Goal: Navigation & Orientation: Find specific page/section

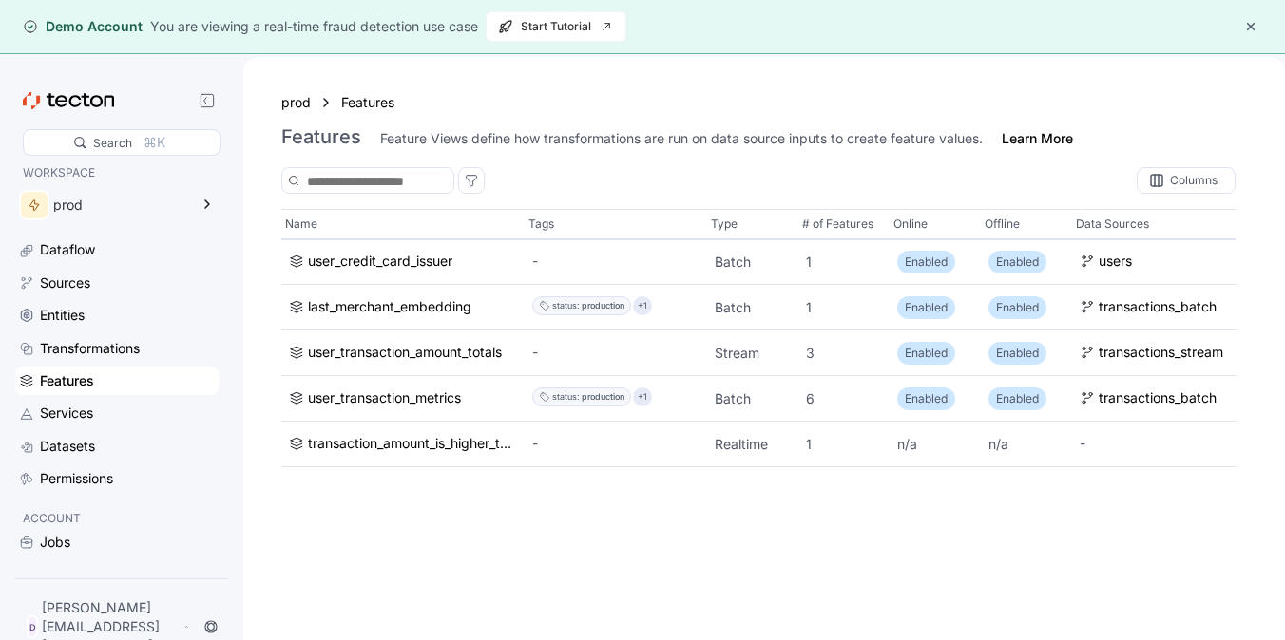
click at [96, 406] on div "Services" at bounding box center [127, 413] width 175 height 21
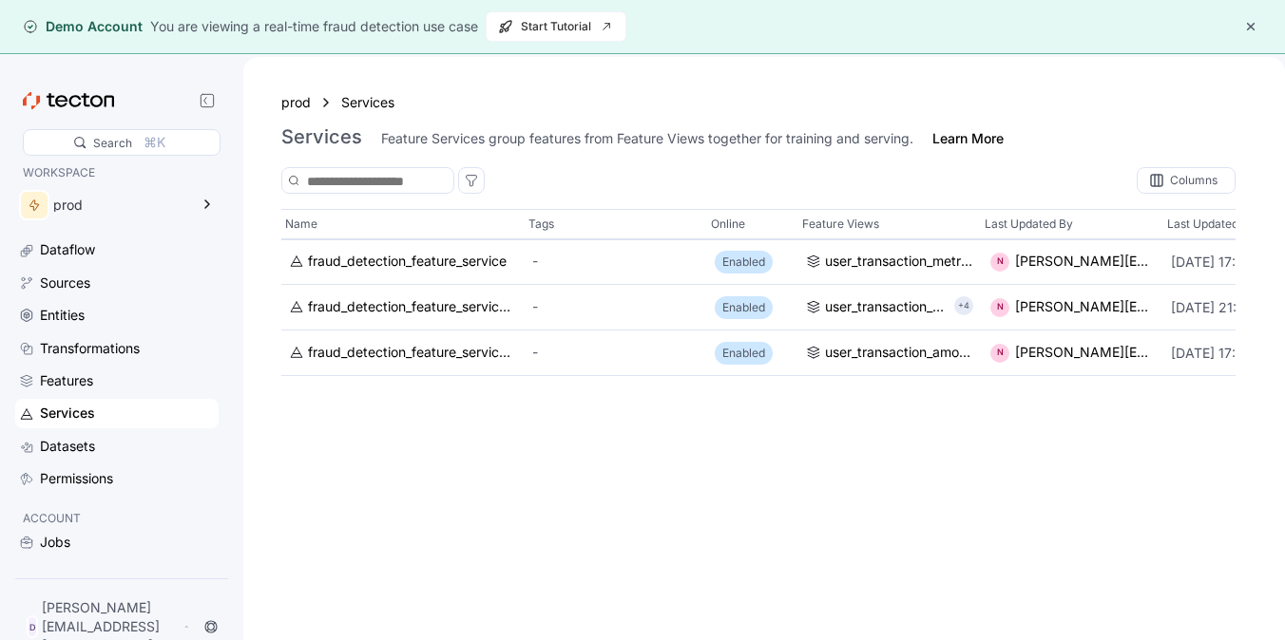
click at [90, 429] on div "Dataflow Sources Entities Transformations Features Services Datasets Permissions" at bounding box center [116, 365] width 203 height 258
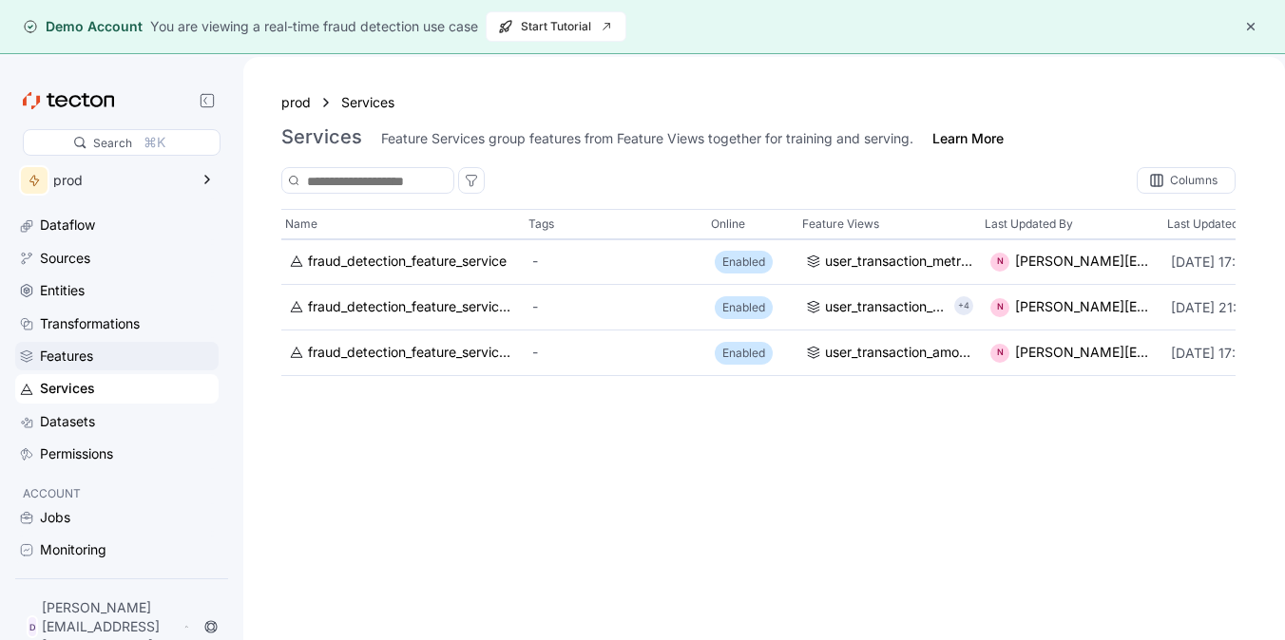
click at [62, 365] on div "Features" at bounding box center [66, 356] width 53 height 21
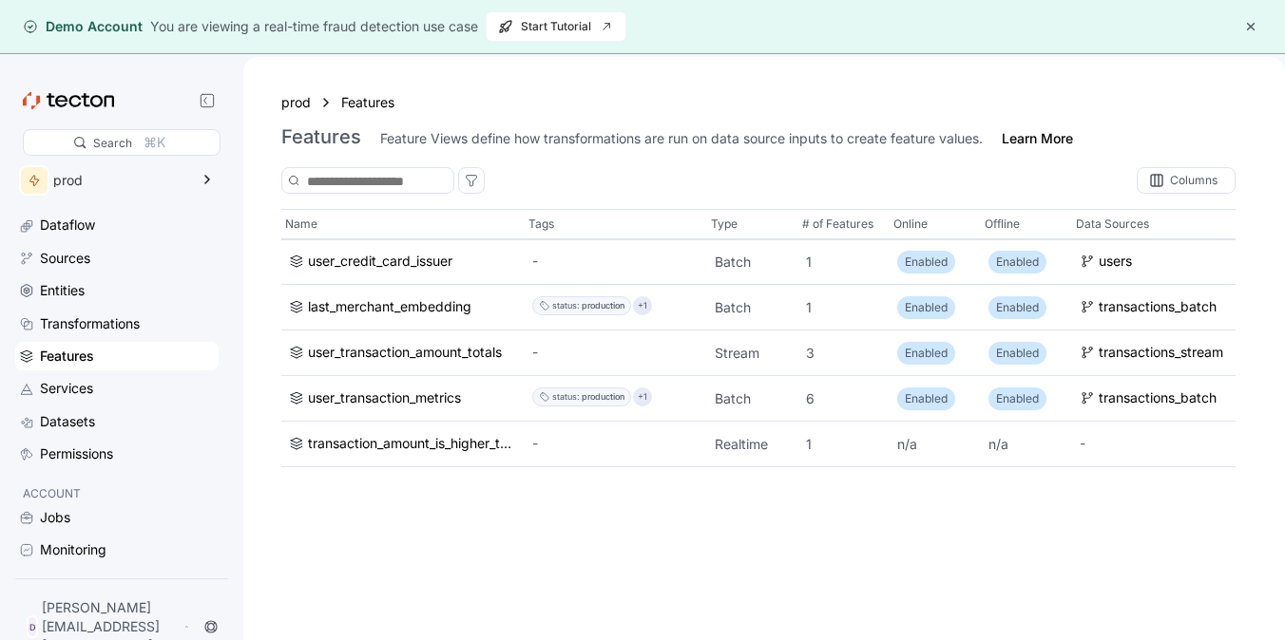
click at [62, 371] on div "Features" at bounding box center [116, 356] width 203 height 29
click at [62, 393] on div "Services" at bounding box center [66, 388] width 53 height 21
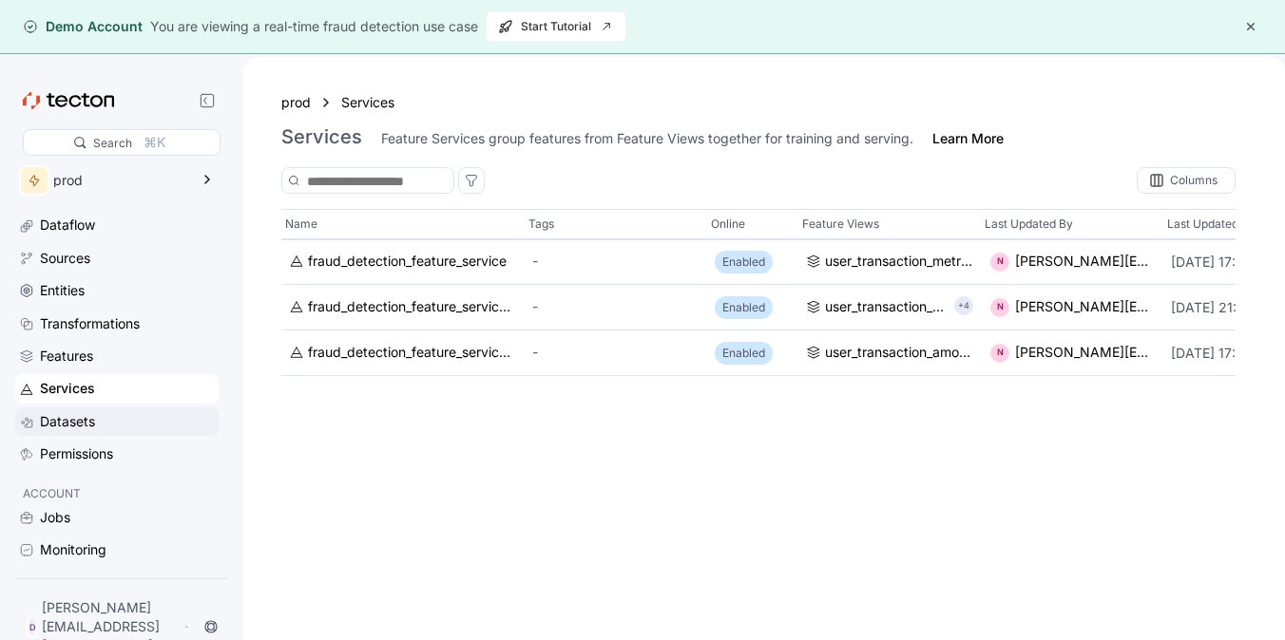
click at [70, 414] on div "Datasets" at bounding box center [67, 421] width 55 height 21
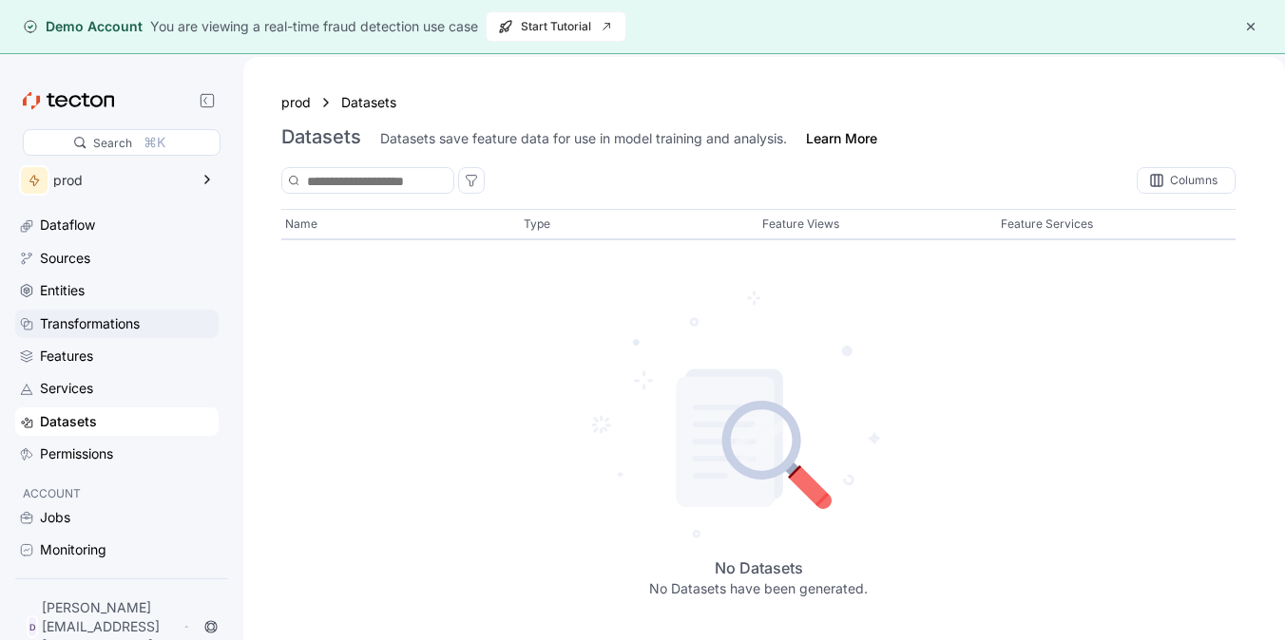
click at [67, 314] on div "Transformations" at bounding box center [90, 324] width 100 height 21
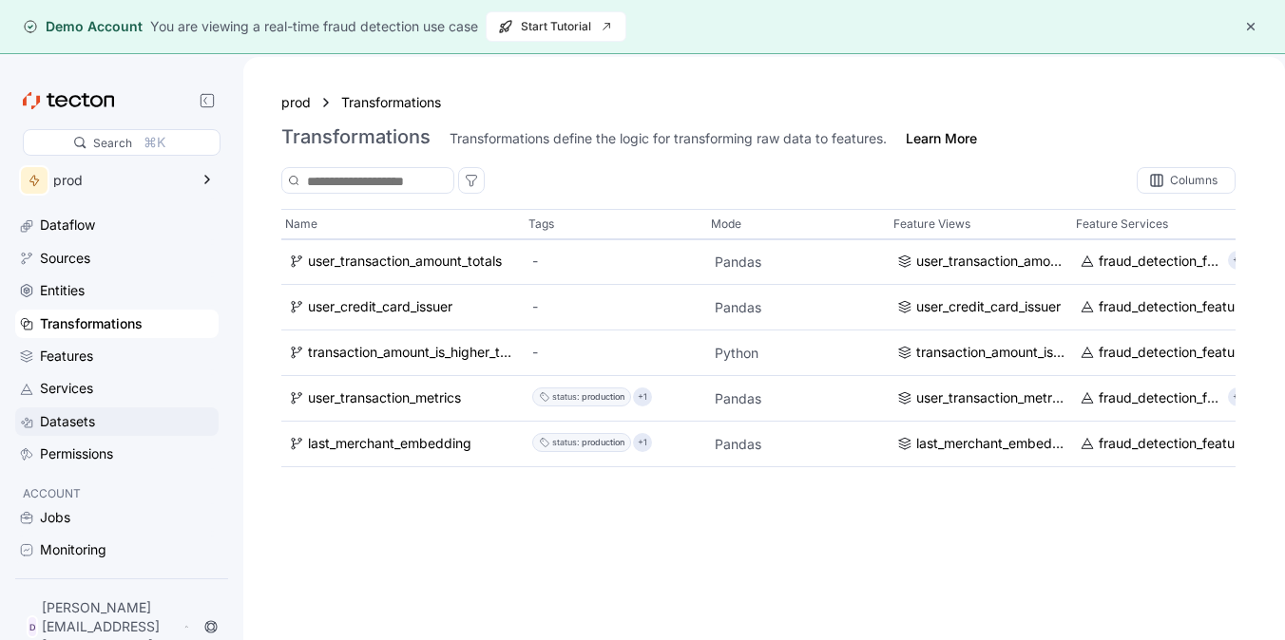
click at [74, 435] on div "Datasets" at bounding box center [116, 422] width 203 height 29
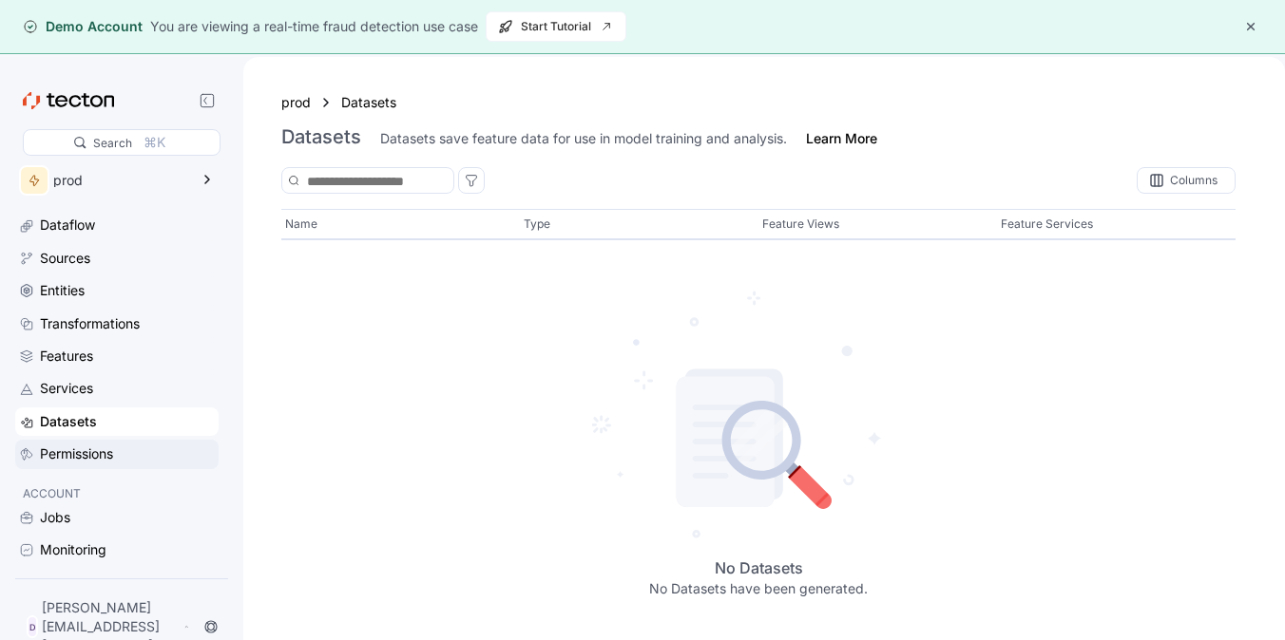
click at [76, 452] on div "Permissions" at bounding box center [76, 454] width 73 height 21
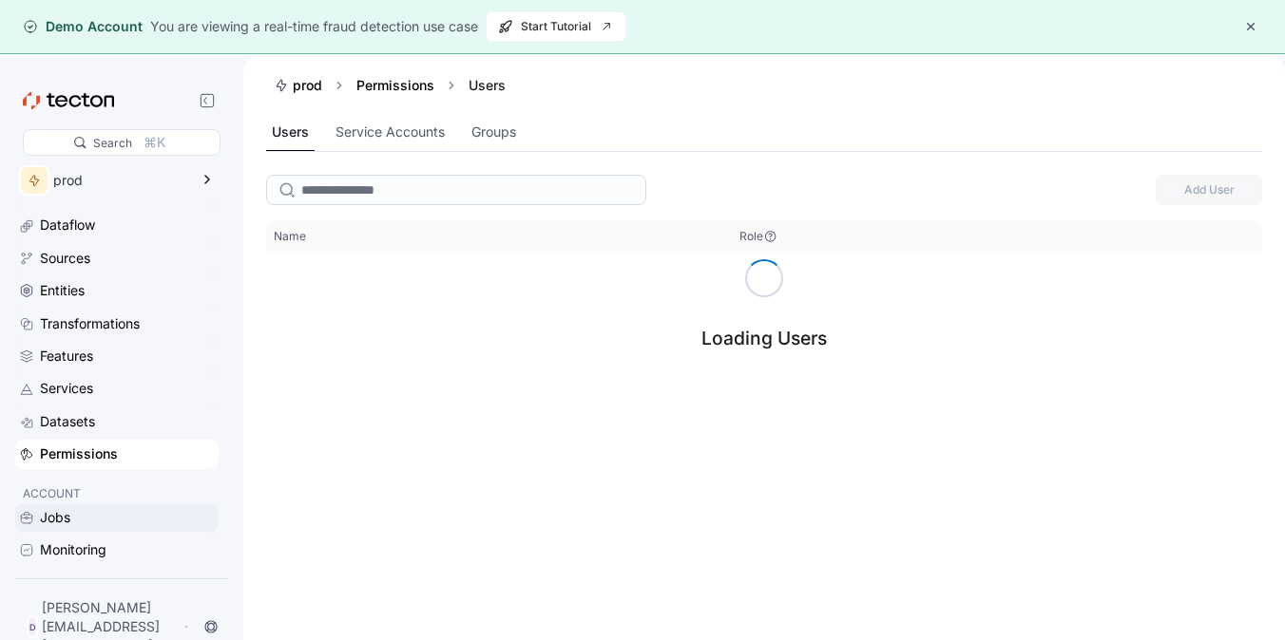
click at [64, 512] on div "Jobs" at bounding box center [55, 517] width 30 height 21
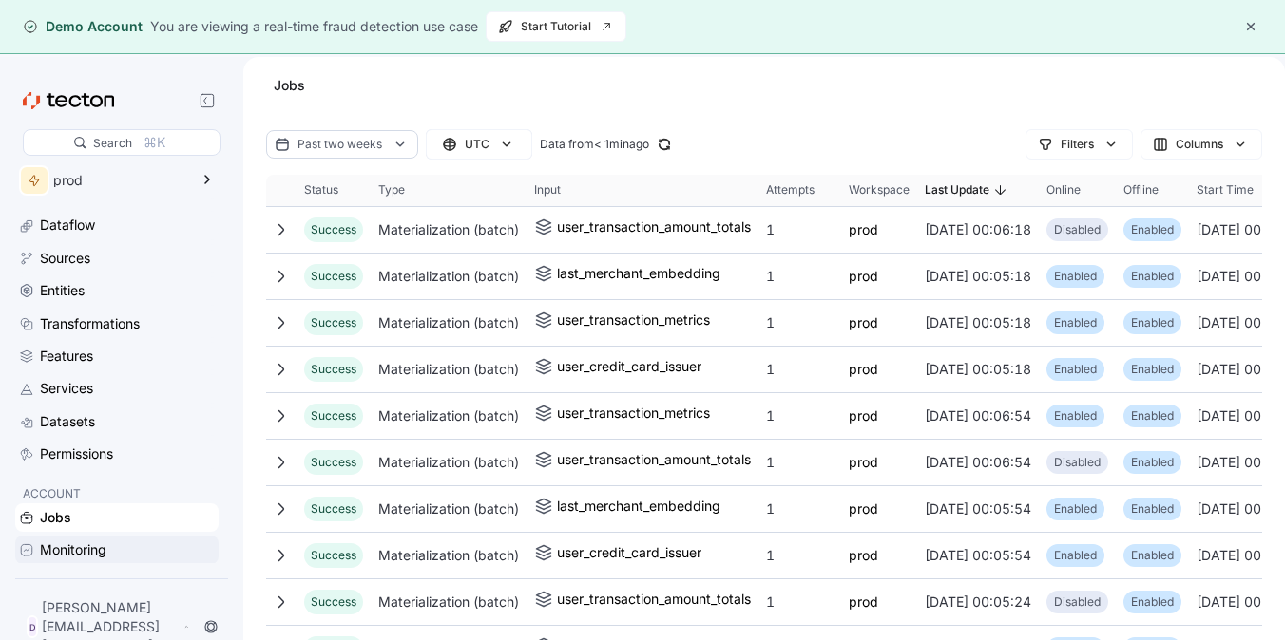
click at [75, 558] on div "Monitoring" at bounding box center [73, 550] width 67 height 21
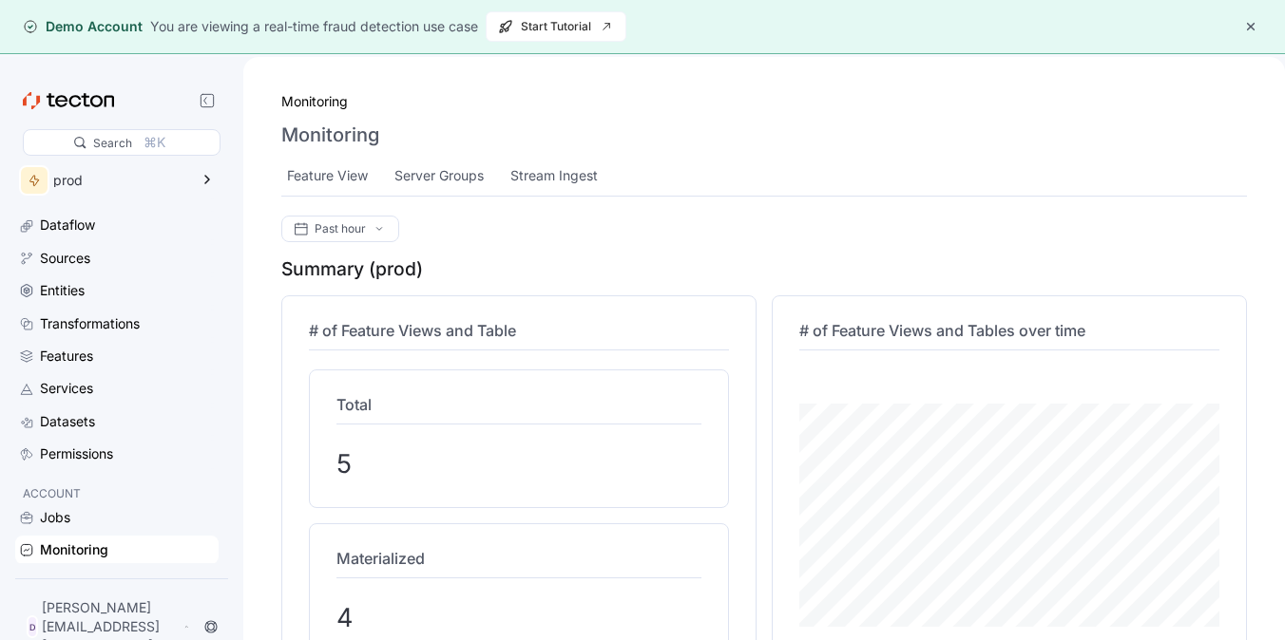
click at [92, 589] on div "Accounts & Access" at bounding box center [100, 582] width 121 height 21
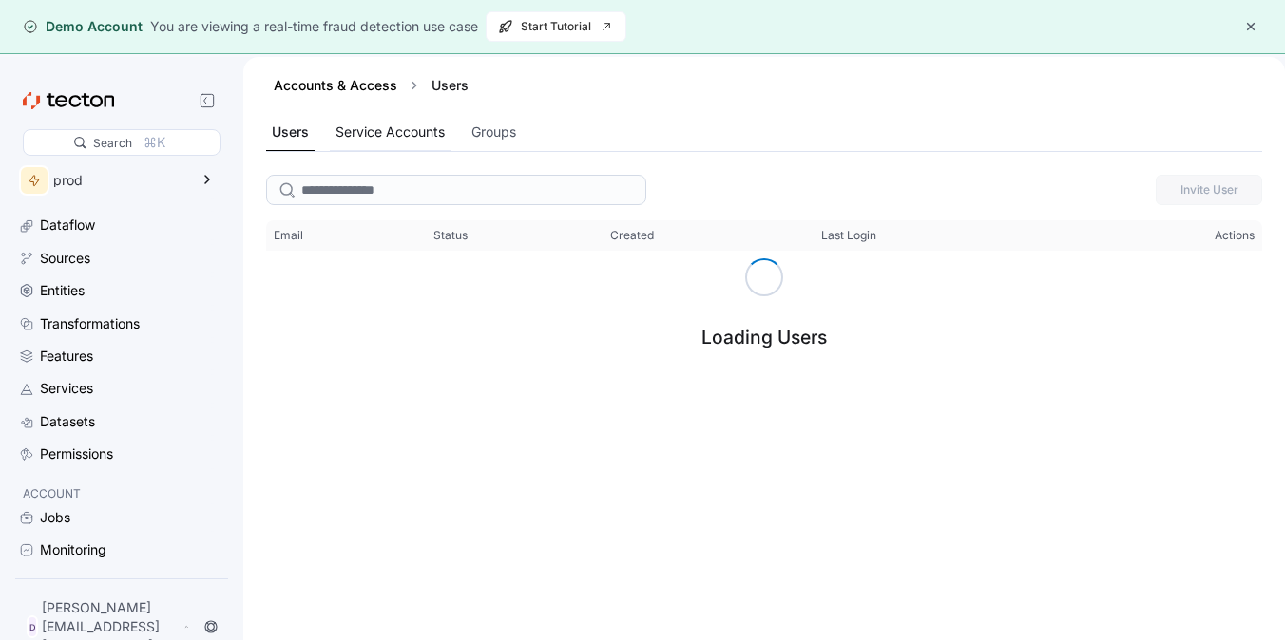
click at [373, 135] on div "Service Accounts" at bounding box center [389, 132] width 109 height 21
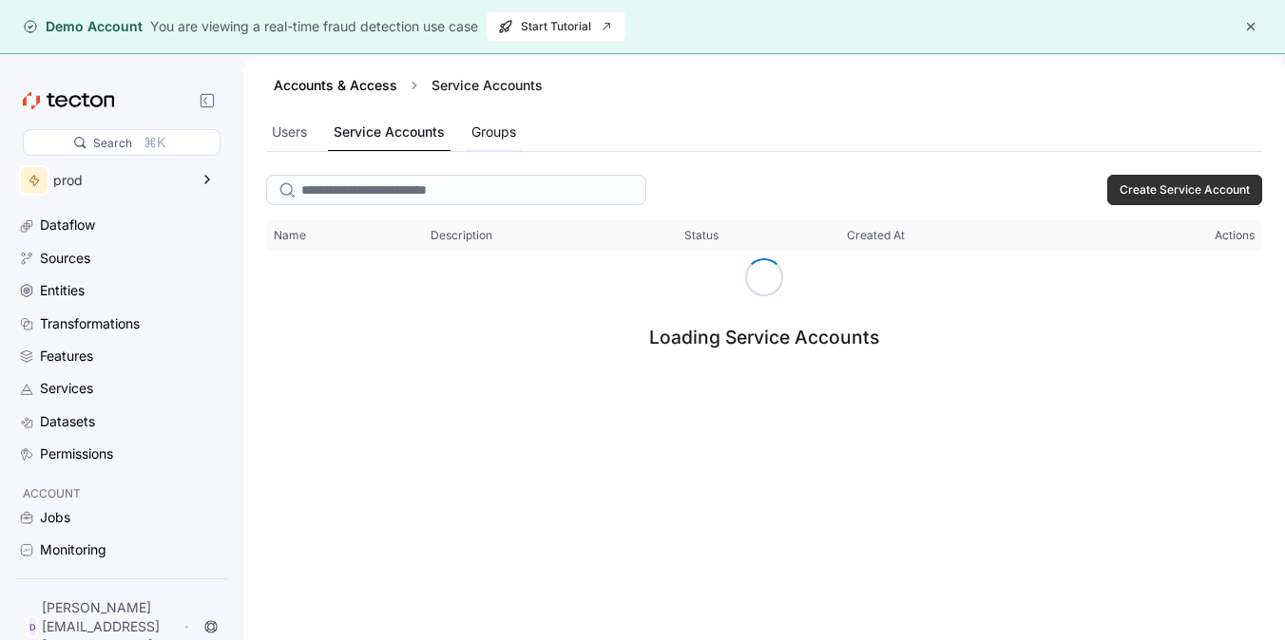
click at [488, 136] on div "Groups" at bounding box center [493, 132] width 45 height 21
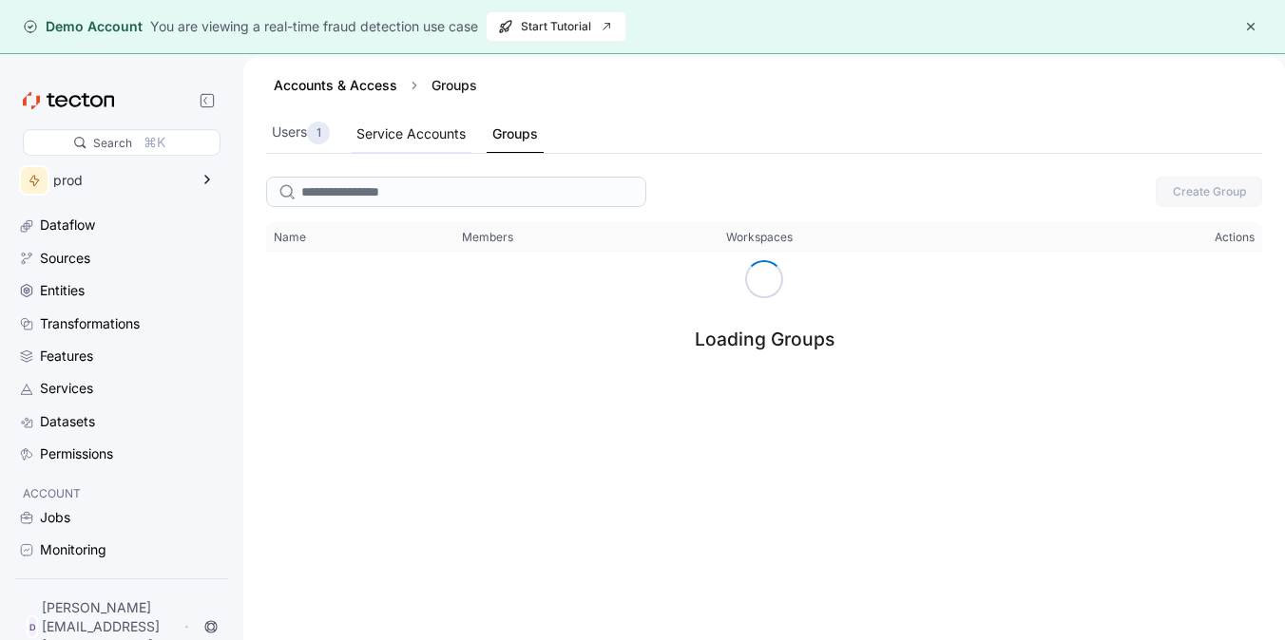
click at [408, 136] on div "Service Accounts" at bounding box center [410, 134] width 109 height 21
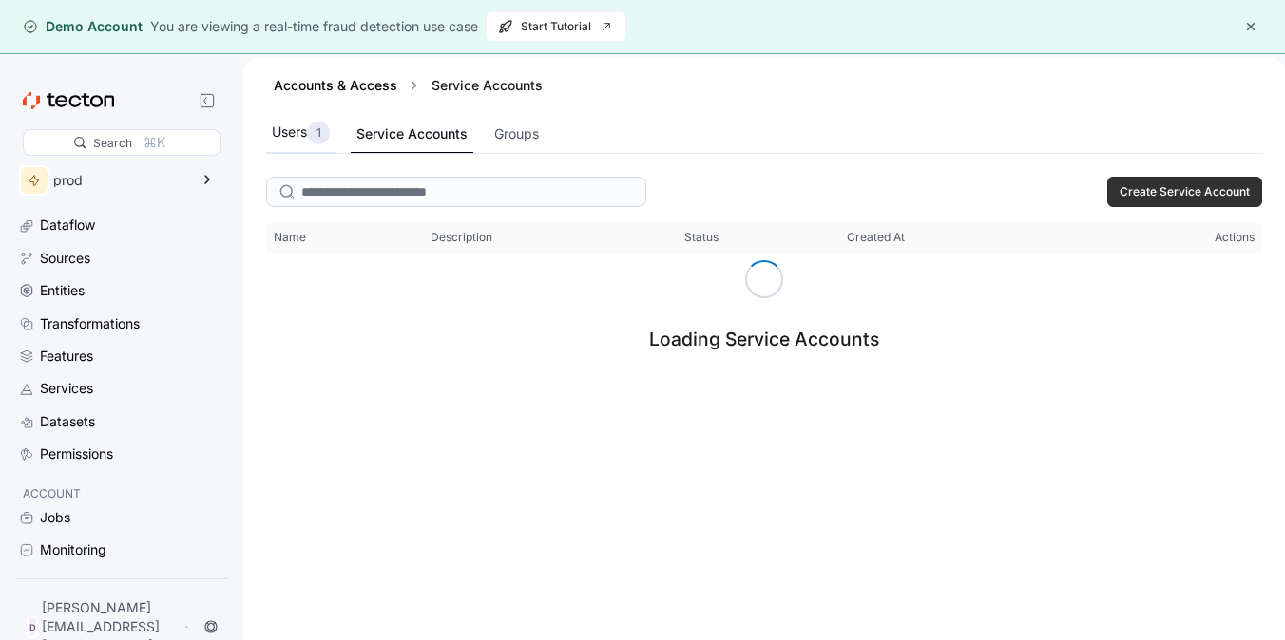
click at [324, 141] on div "1" at bounding box center [318, 133] width 23 height 23
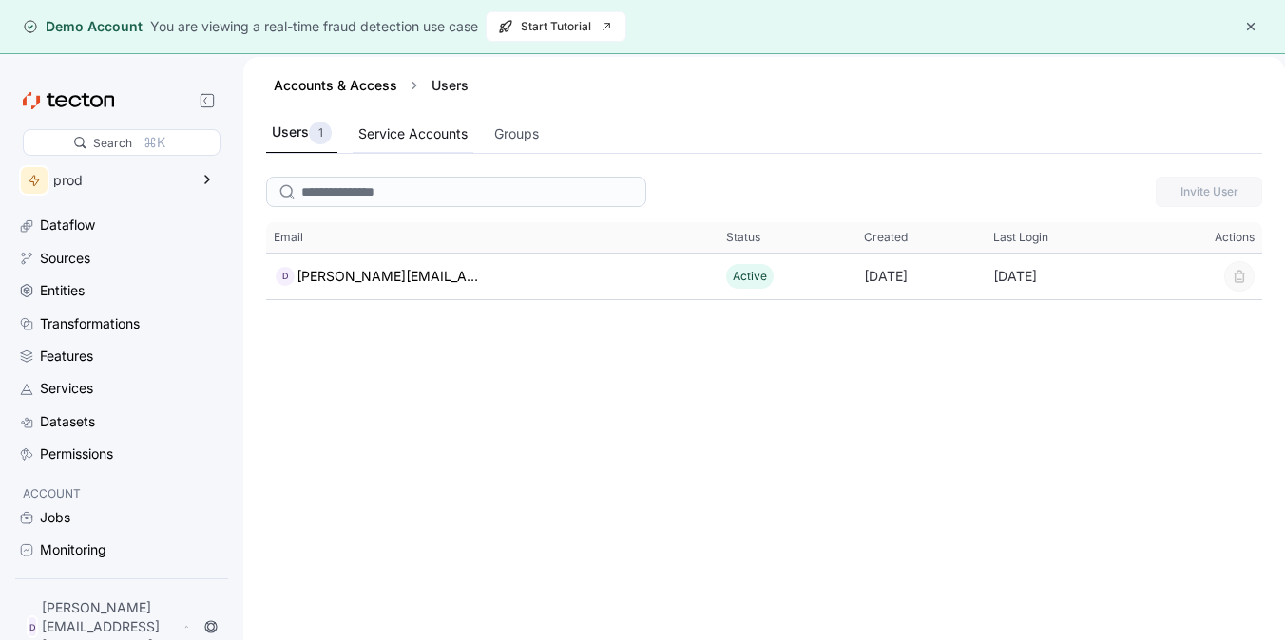
click at [397, 141] on div "Service Accounts" at bounding box center [412, 134] width 109 height 21
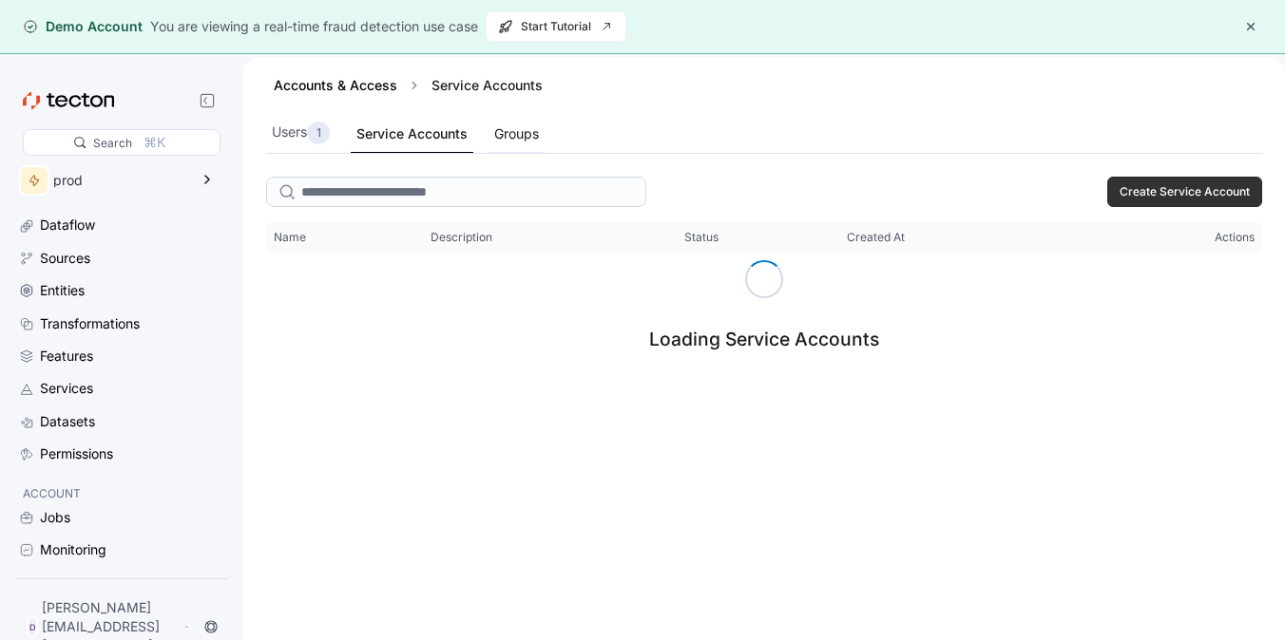
click at [508, 143] on div "Groups" at bounding box center [516, 134] width 45 height 21
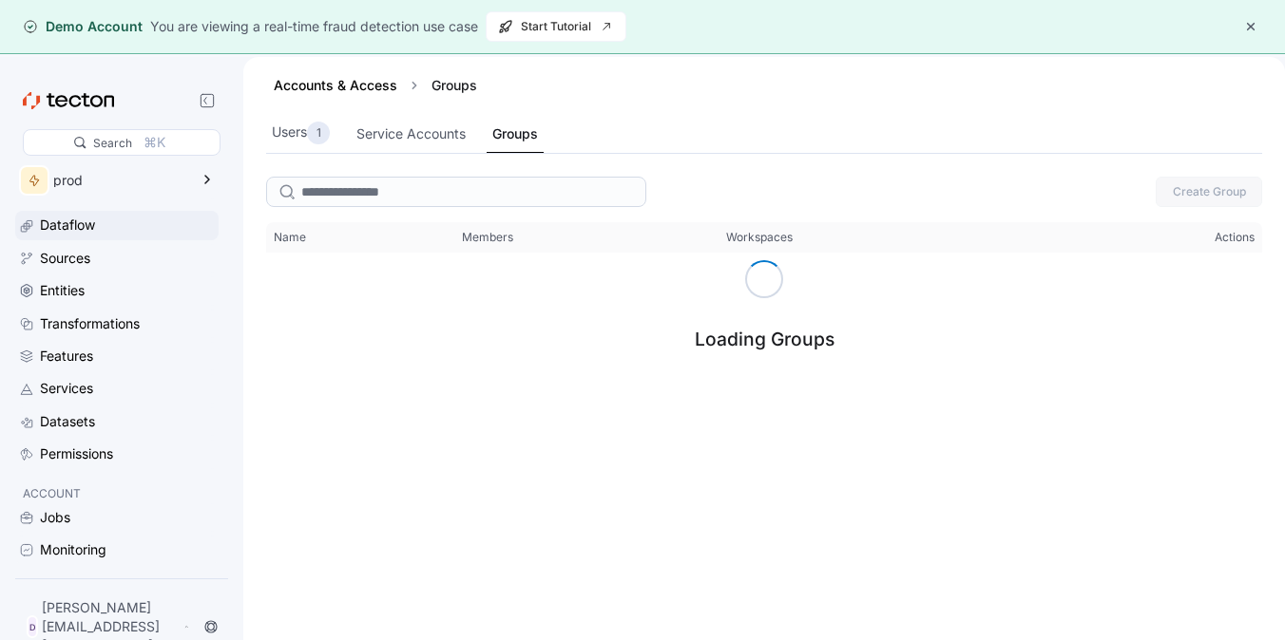
click at [147, 225] on div "Dataflow" at bounding box center [127, 225] width 175 height 21
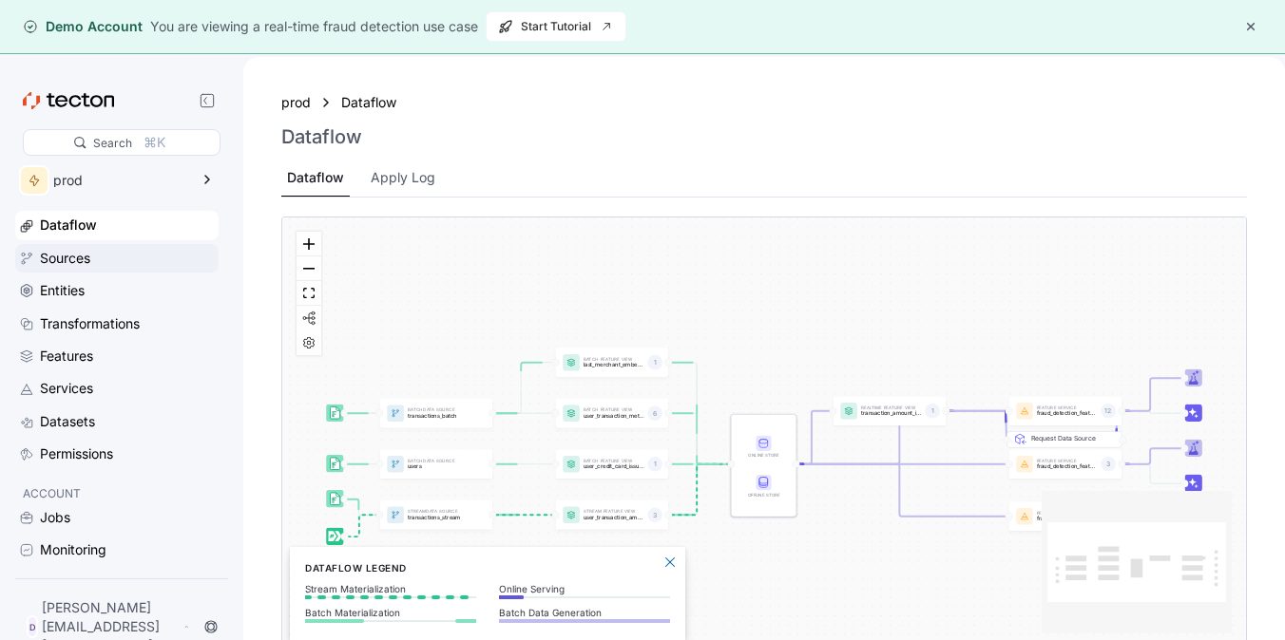
click at [112, 254] on div "Sources" at bounding box center [127, 258] width 175 height 21
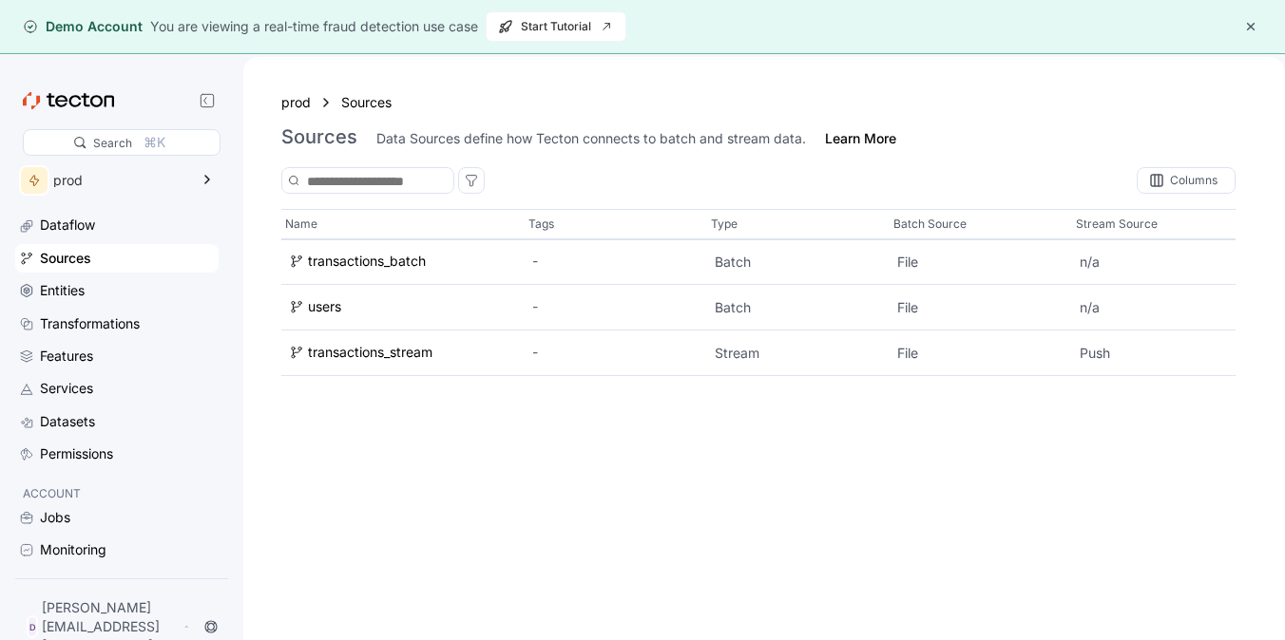
click at [112, 275] on html "× Welcome to [GEOGRAPHIC_DATA]! In Tecton’s Web UI, you can see how easy it is …" at bounding box center [642, 320] width 1285 height 640
click at [112, 284] on div "Entities" at bounding box center [127, 290] width 175 height 21
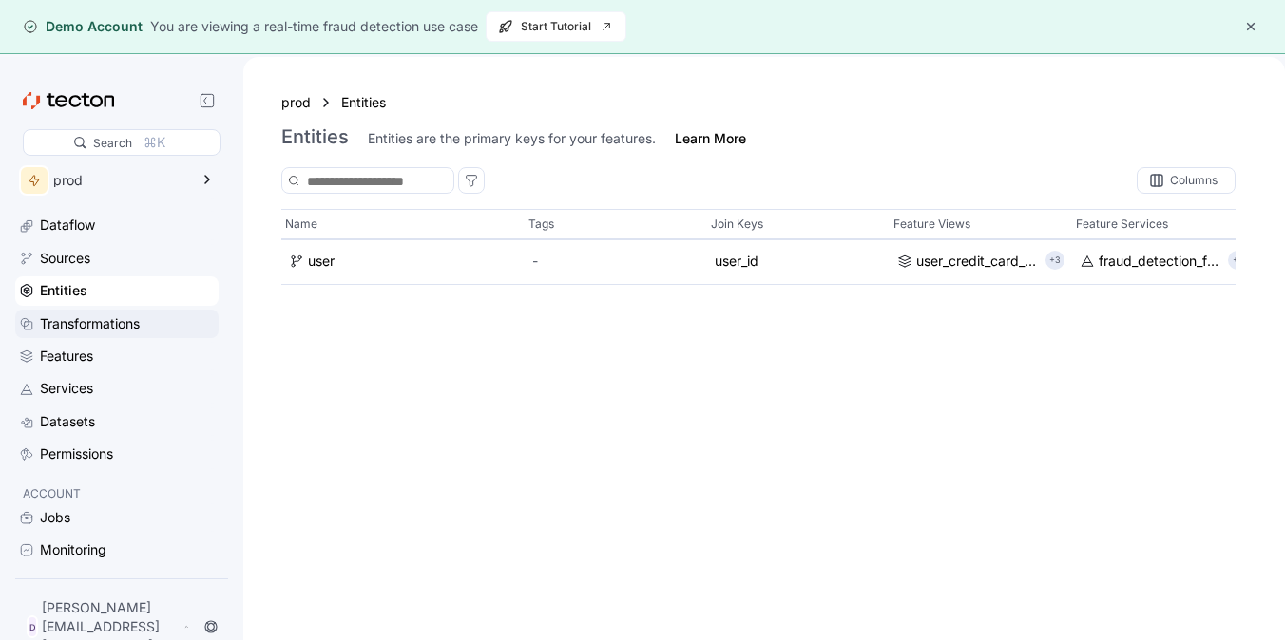
click at [94, 336] on div "Transformations" at bounding box center [116, 324] width 203 height 29
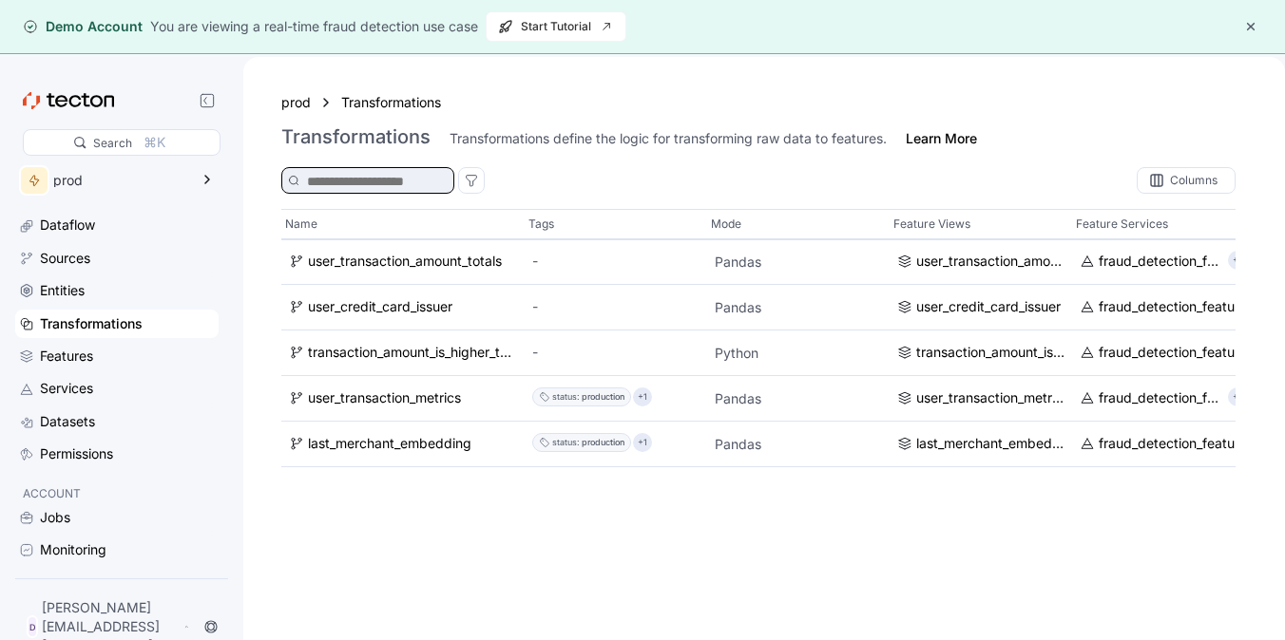
click at [383, 174] on input at bounding box center [373, 181] width 133 height 21
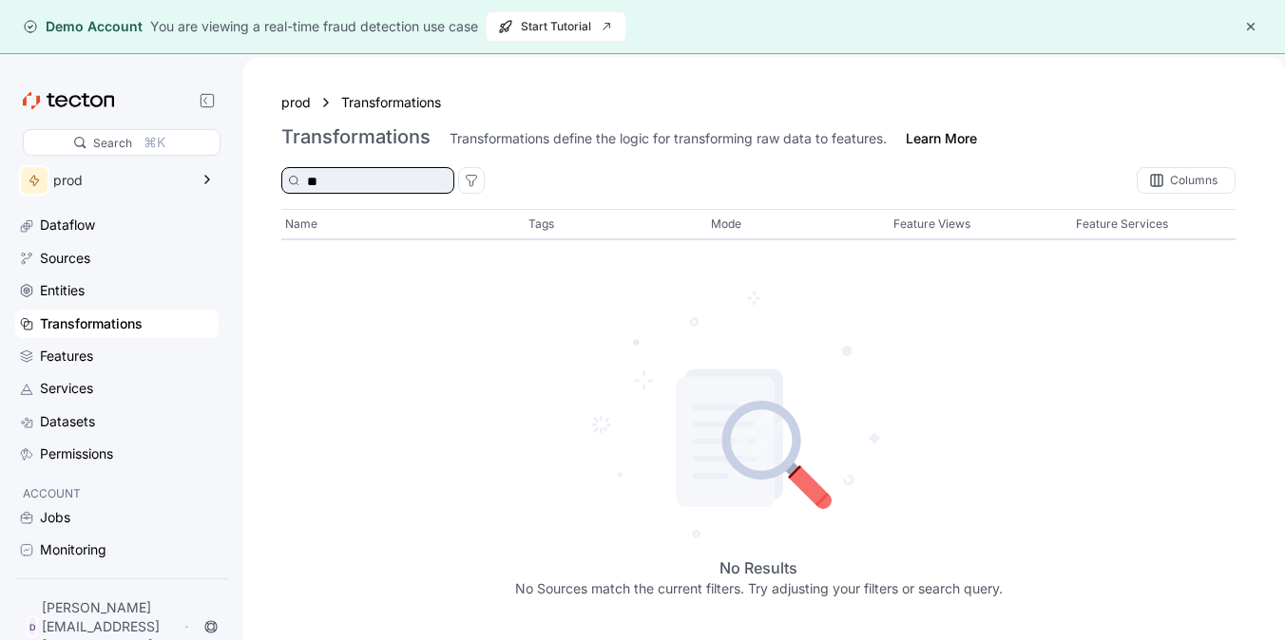
type input "*"
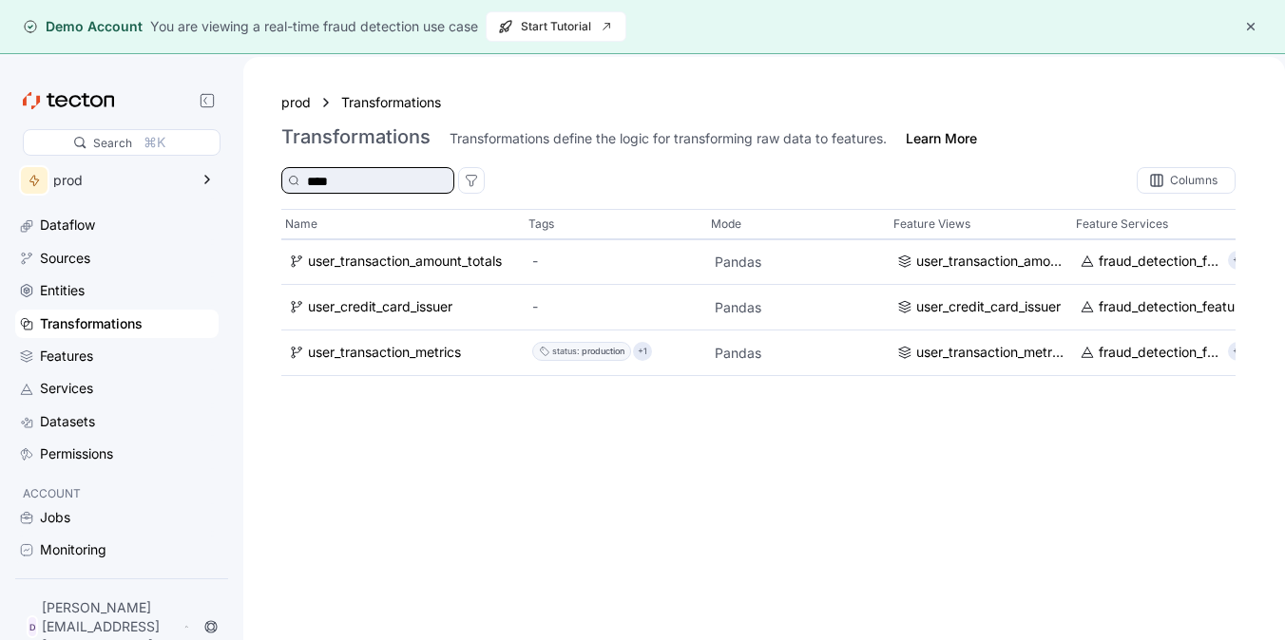
type input "****"
click at [503, 166] on div "prod Transformations Transformations Transformations define the logic for trans…" at bounding box center [763, 377] width 1041 height 640
click at [479, 175] on icon at bounding box center [471, 180] width 15 height 15
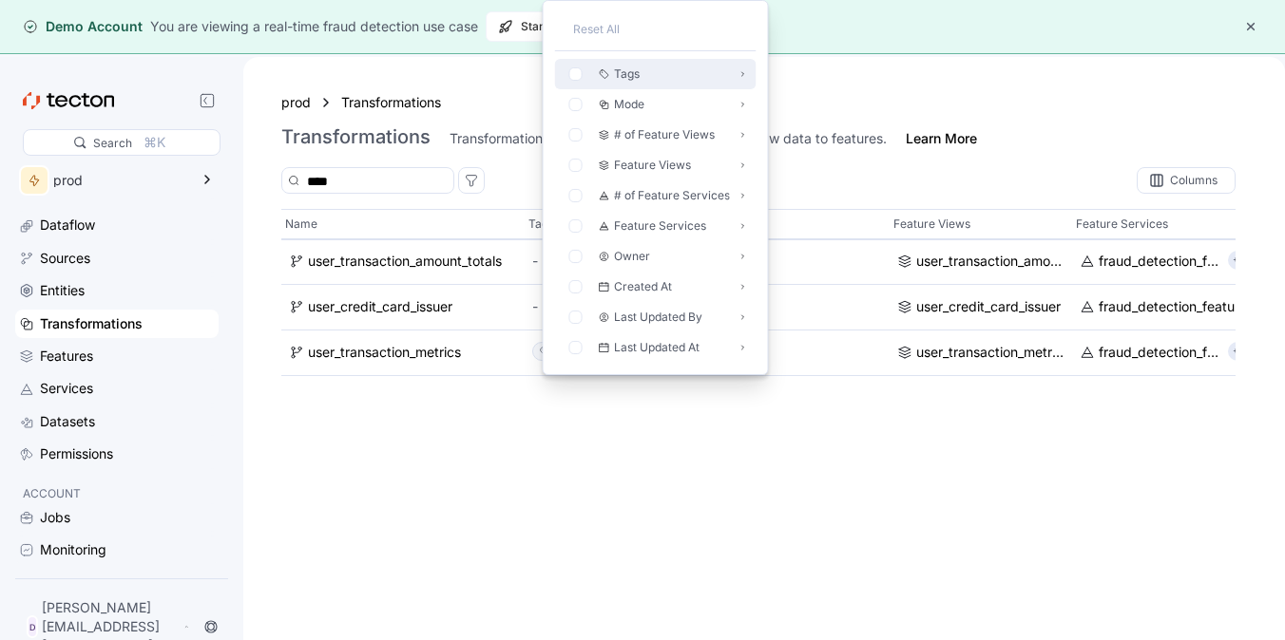
click at [632, 78] on p "Tags" at bounding box center [627, 74] width 26 height 19
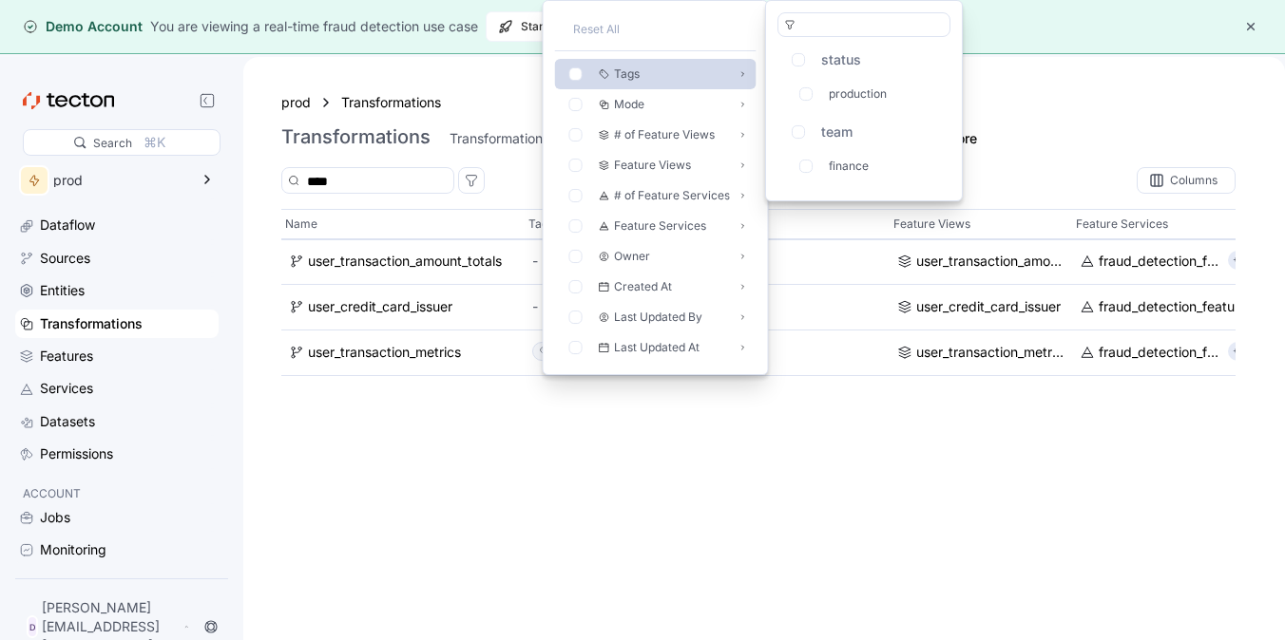
click at [632, 78] on p "Tags" at bounding box center [627, 74] width 26 height 19
click at [901, 111] on div "status production" at bounding box center [863, 81] width 173 height 72
click at [899, 104] on div "production" at bounding box center [868, 94] width 150 height 23
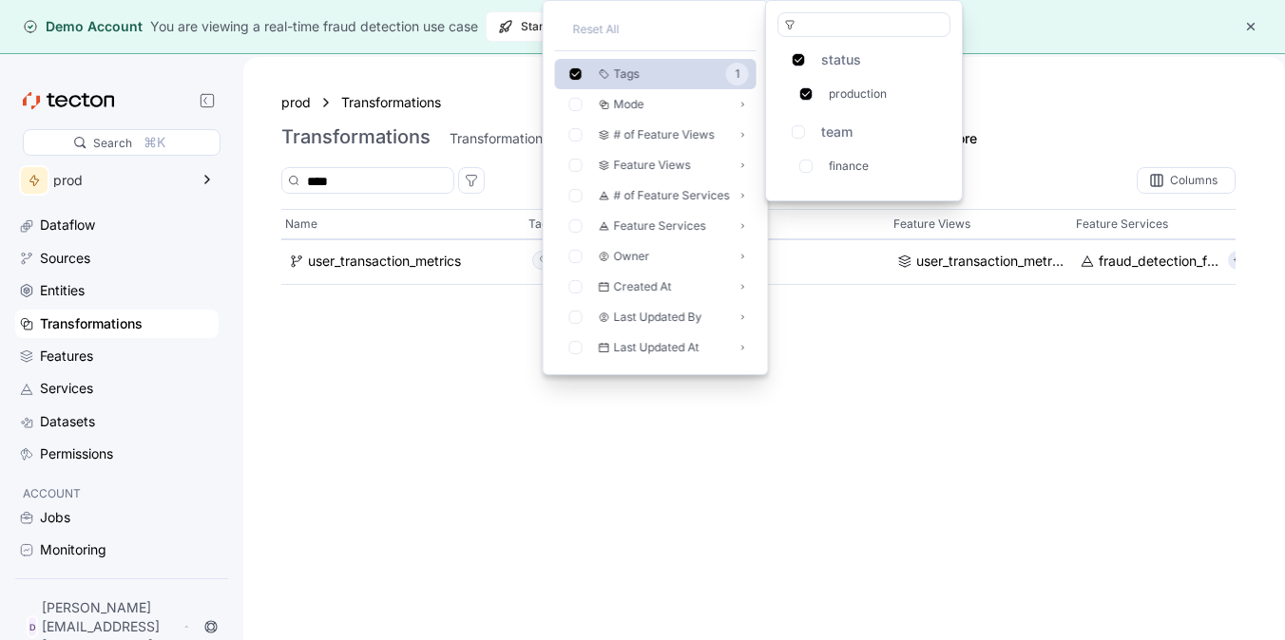
click at [1125, 115] on div "prod Transformations Transformations Transformations define the logic for trans…" at bounding box center [763, 119] width 965 height 57
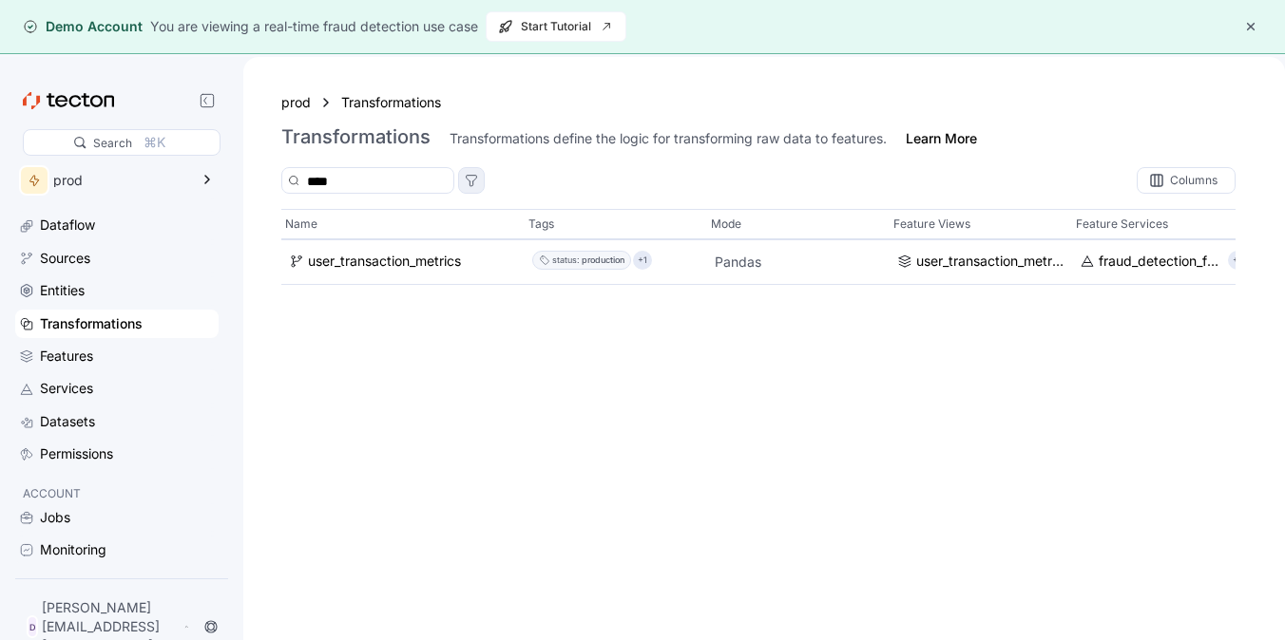
click at [477, 179] on icon at bounding box center [472, 179] width 10 height 6
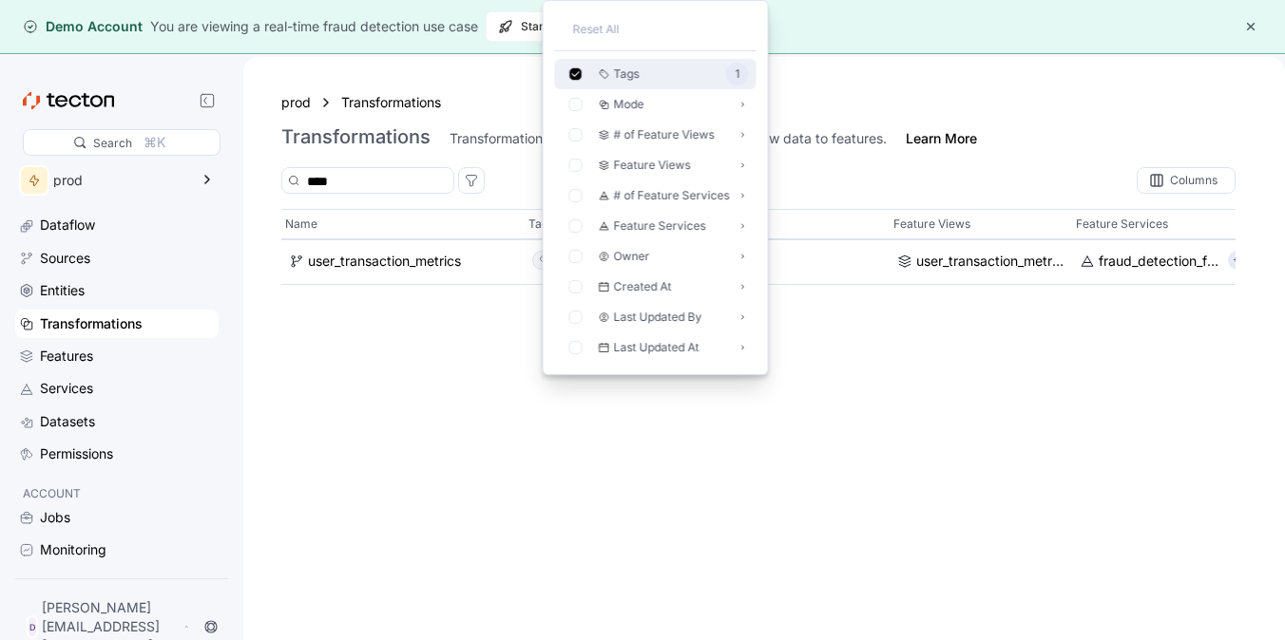
click at [579, 72] on icon at bounding box center [575, 74] width 8 height 6
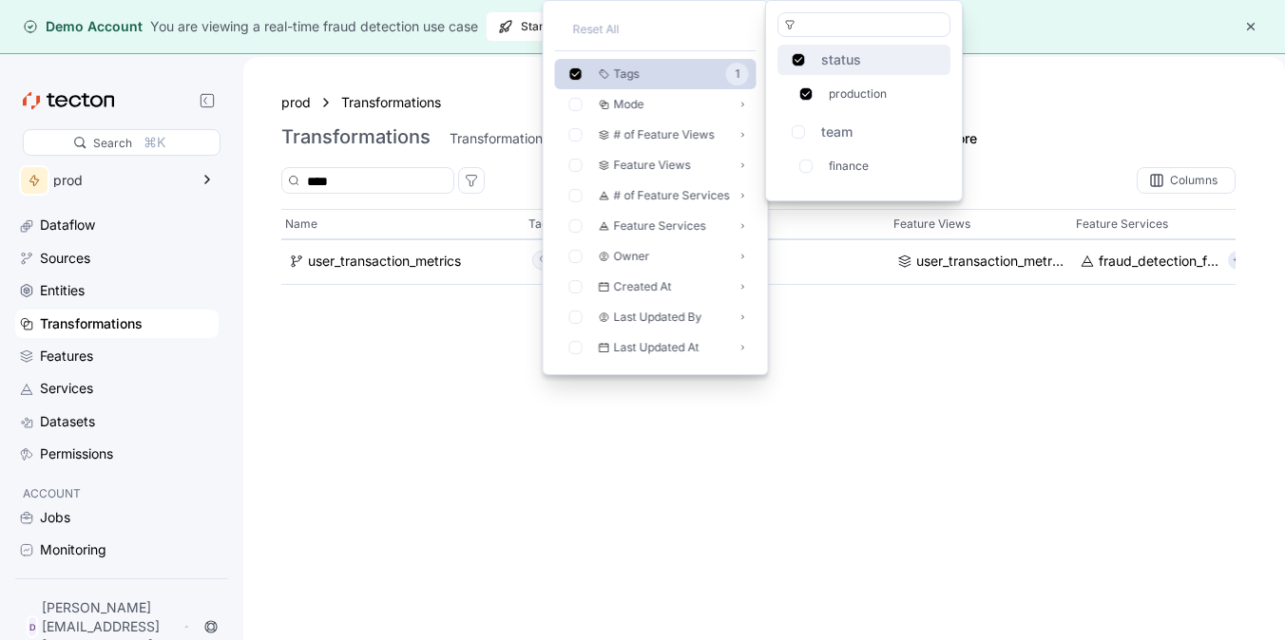
click at [799, 63] on icon at bounding box center [798, 59] width 12 height 12
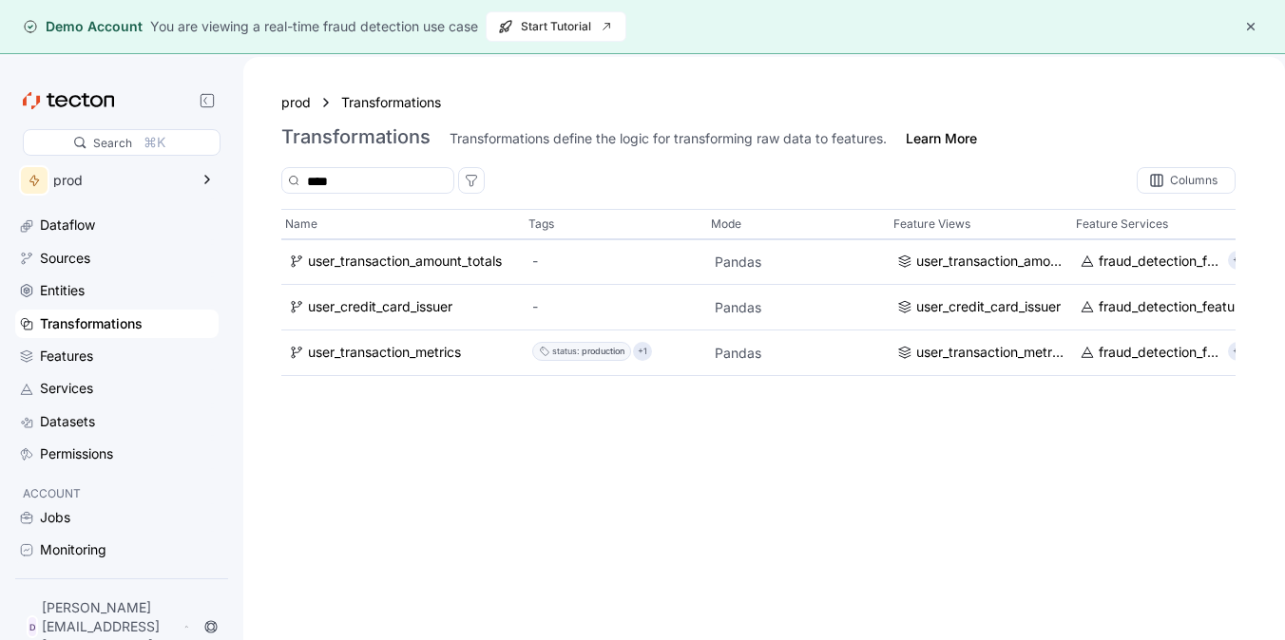
click at [486, 102] on div "prod Transformations" at bounding box center [763, 102] width 965 height 23
click at [105, 414] on div "Datasets" at bounding box center [127, 421] width 175 height 21
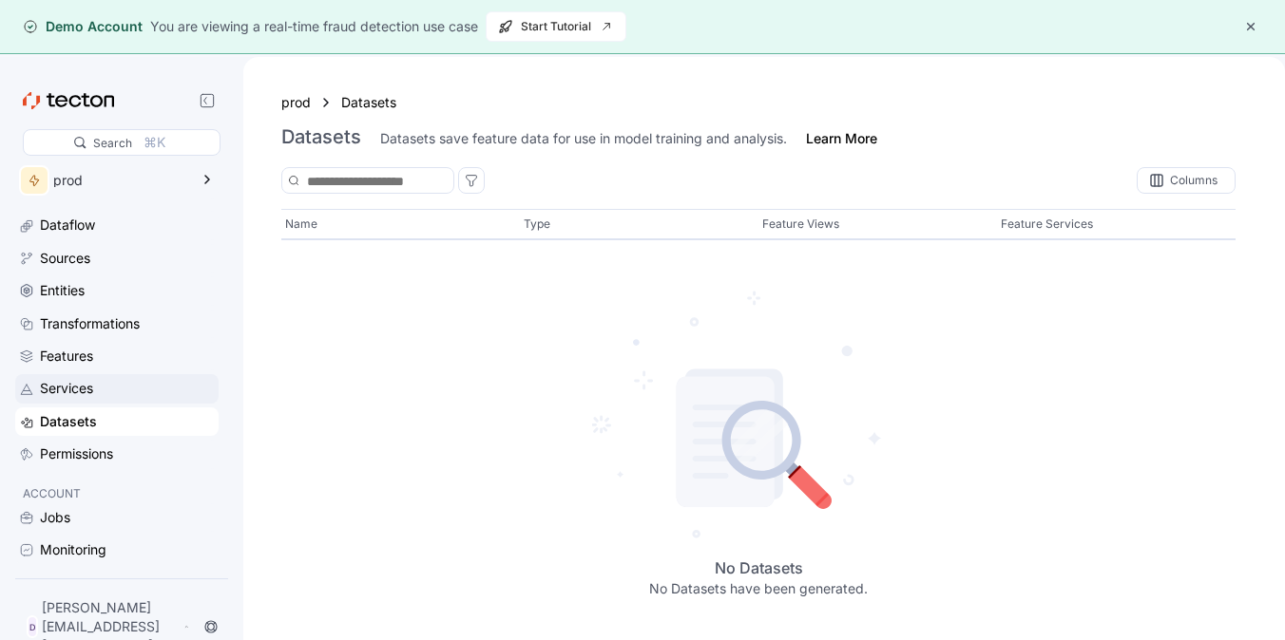
click at [105, 397] on div "Services" at bounding box center [127, 388] width 175 height 21
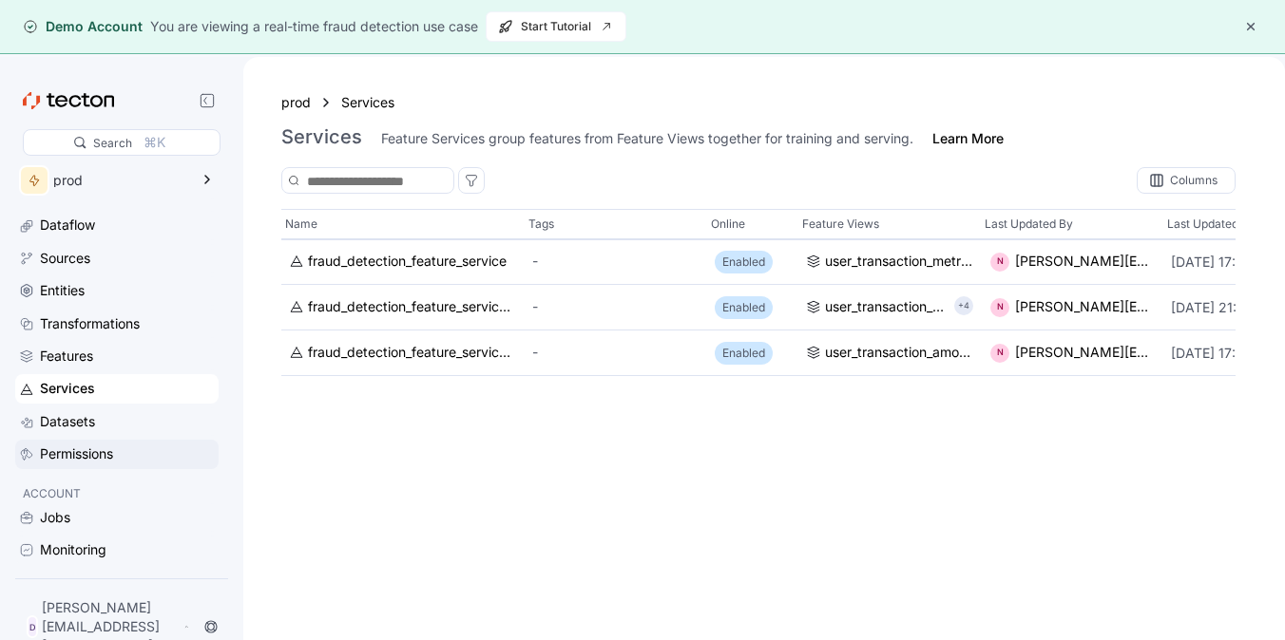
click at [104, 444] on div "Permissions" at bounding box center [76, 454] width 73 height 21
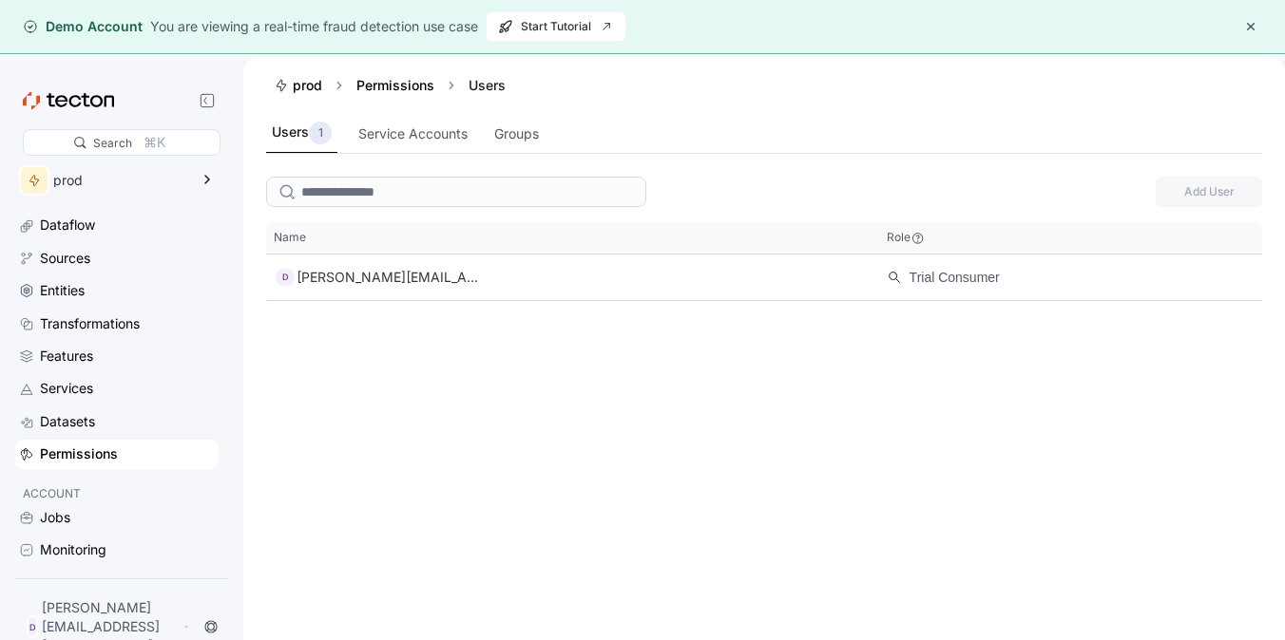
click at [89, 494] on p "ACCOUNT" at bounding box center [117, 494] width 188 height 19
click at [89, 511] on div "Jobs" at bounding box center [127, 517] width 175 height 21
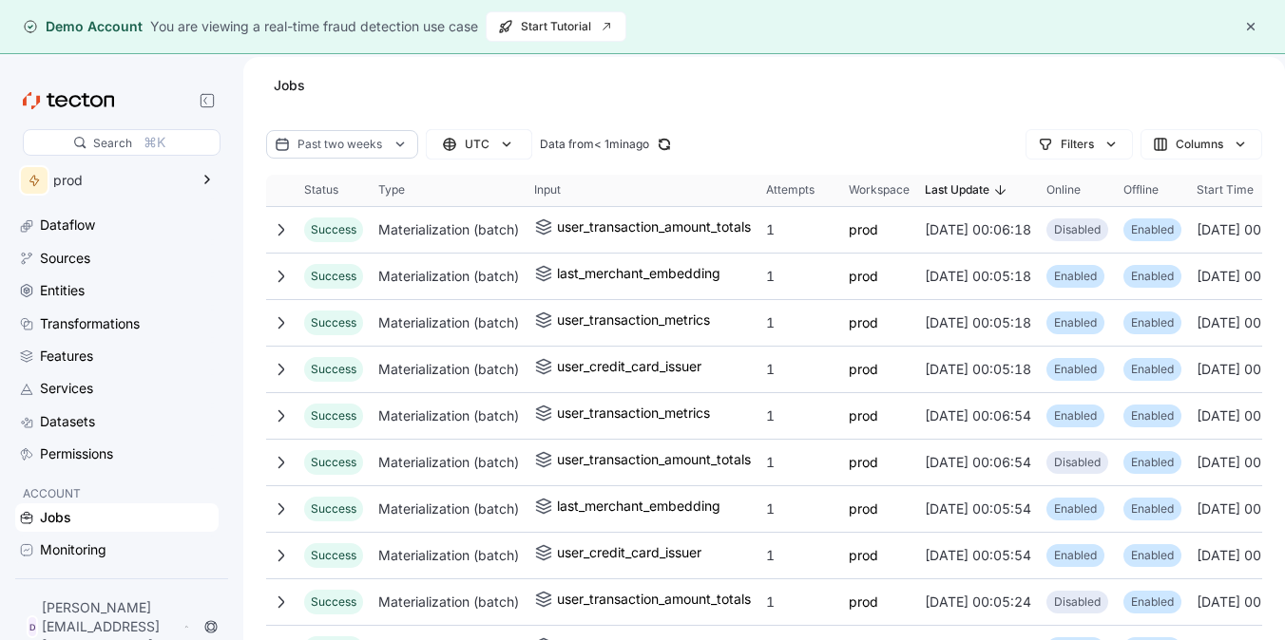
click at [1255, 29] on button "button" at bounding box center [1250, 26] width 23 height 23
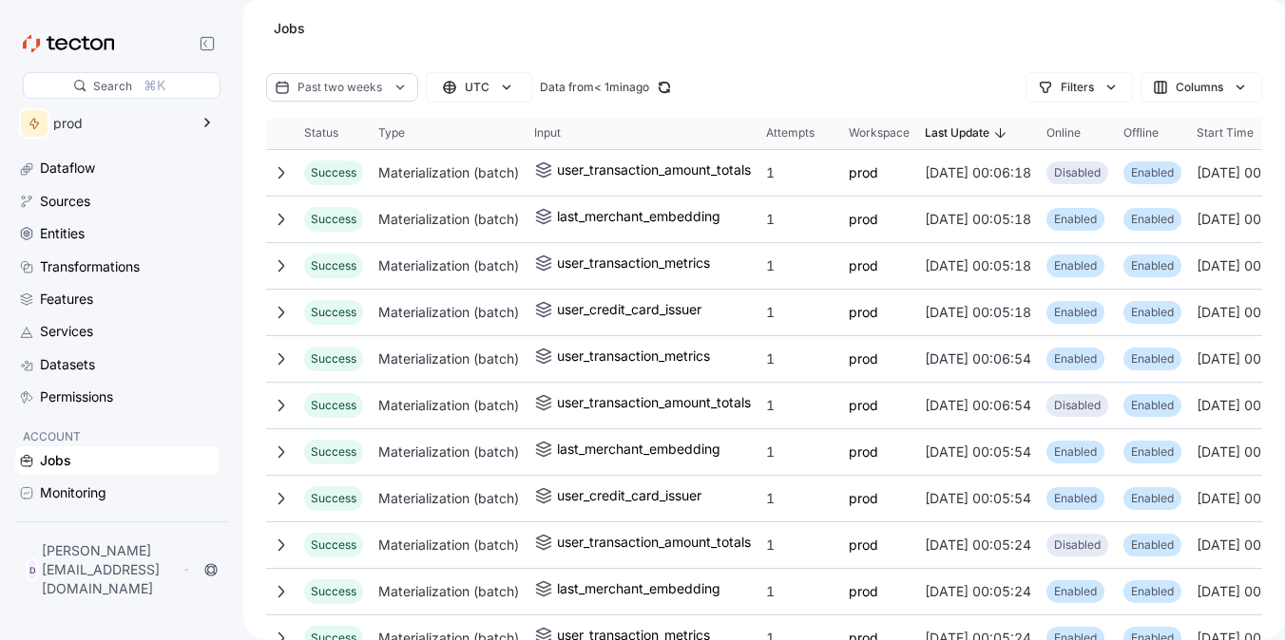
scroll to position [25, 0]
click at [114, 57] on div "Search ⌘K" at bounding box center [122, 64] width 198 height 68
click at [114, 81] on div "Search" at bounding box center [112, 86] width 39 height 18
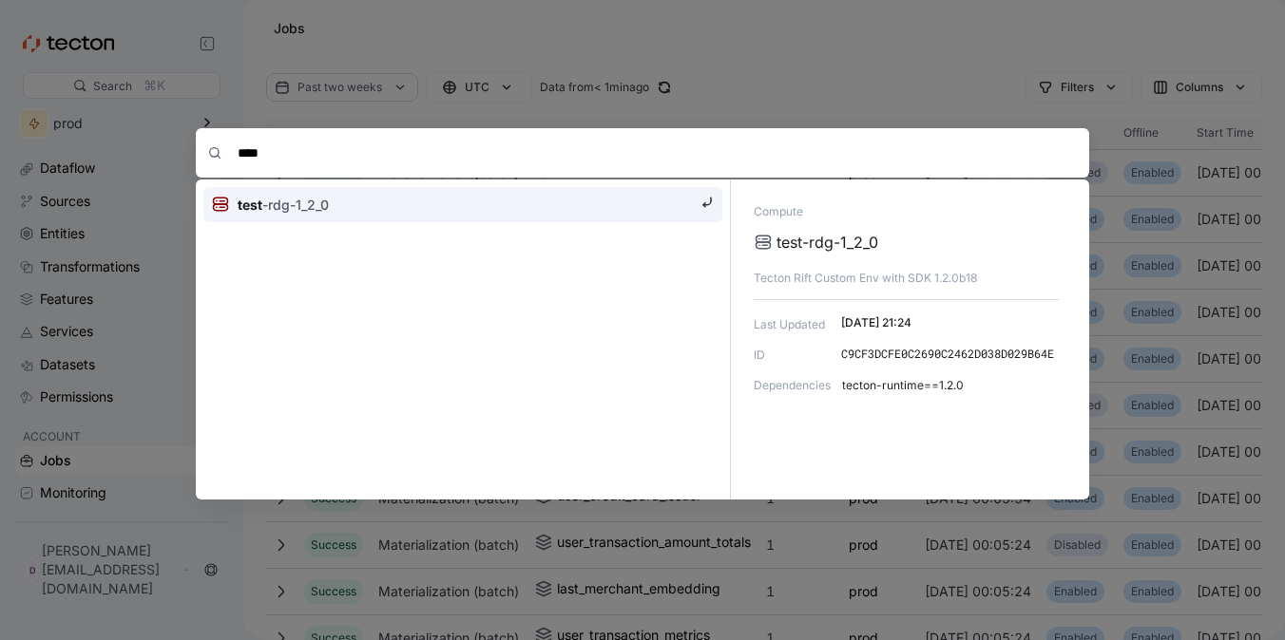
type input "****"
click at [355, 196] on div "test -rdg-1_2_0" at bounding box center [455, 205] width 488 height 20
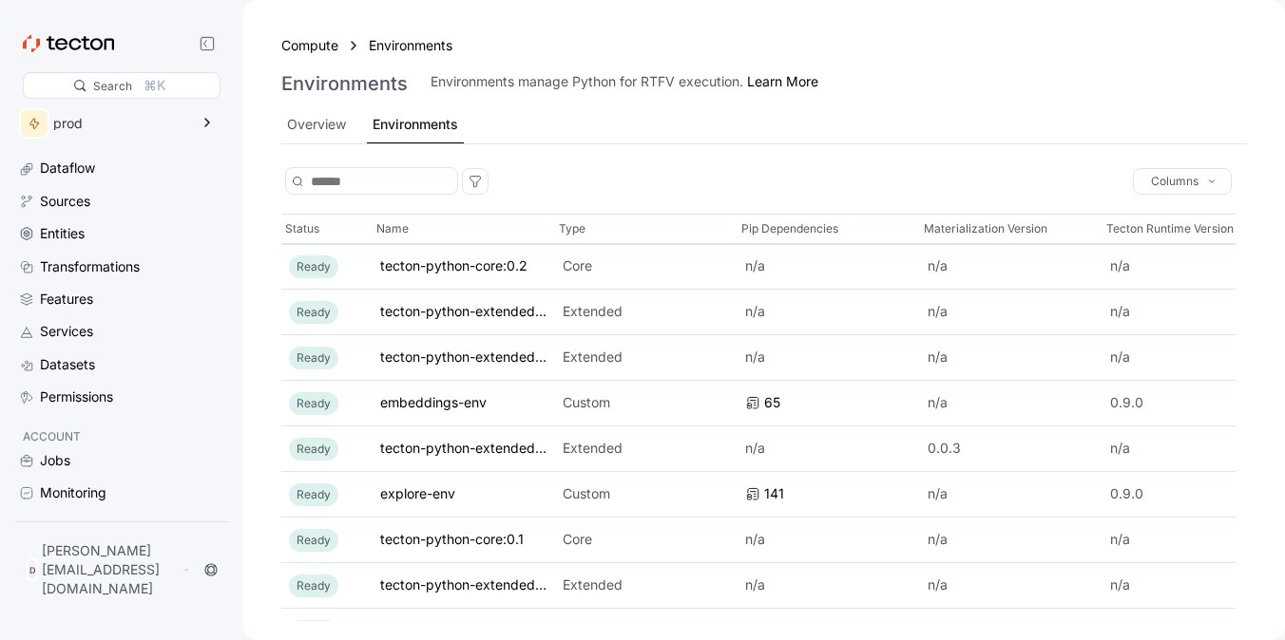
click at [1146, 62] on div "Compute Environments Environments Environments manage Python for RTFV execution…" at bounding box center [763, 89] width 965 height 110
